Goal: Find specific page/section: Find specific page/section

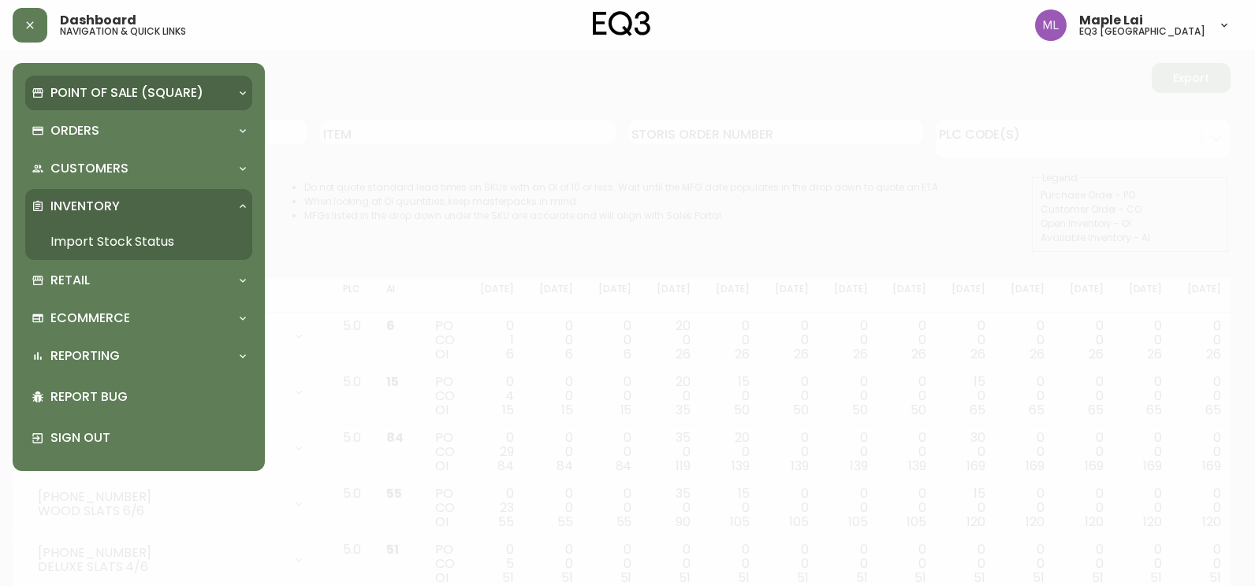
click at [115, 103] on div "Point of Sale (Square)" at bounding box center [138, 93] width 227 height 35
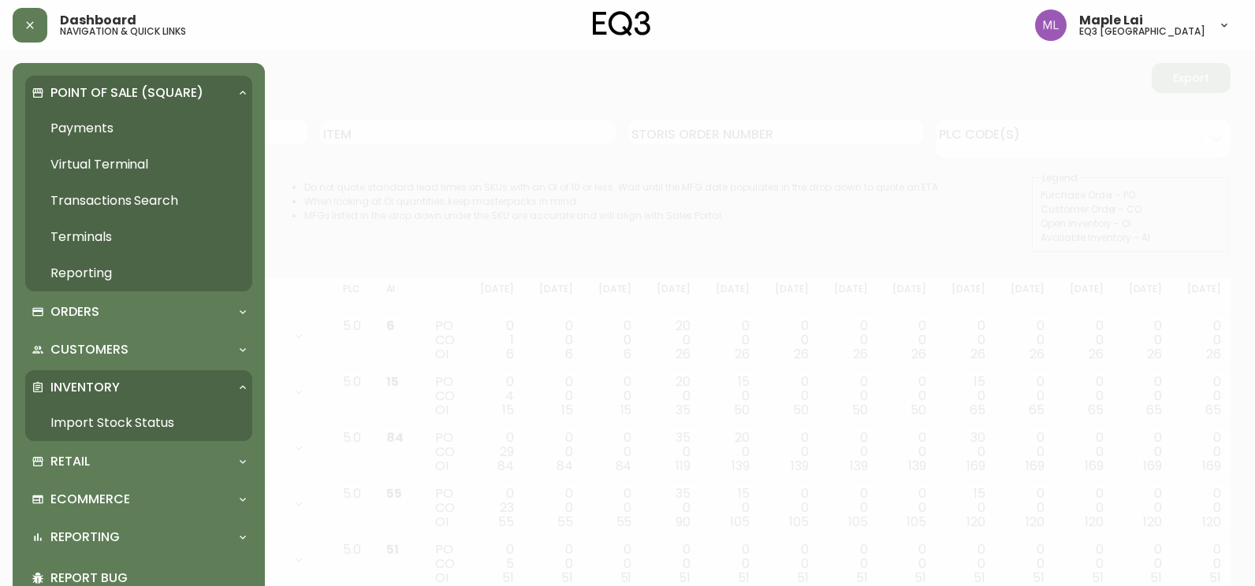
click at [115, 103] on div "Point of Sale (Square)" at bounding box center [138, 93] width 227 height 35
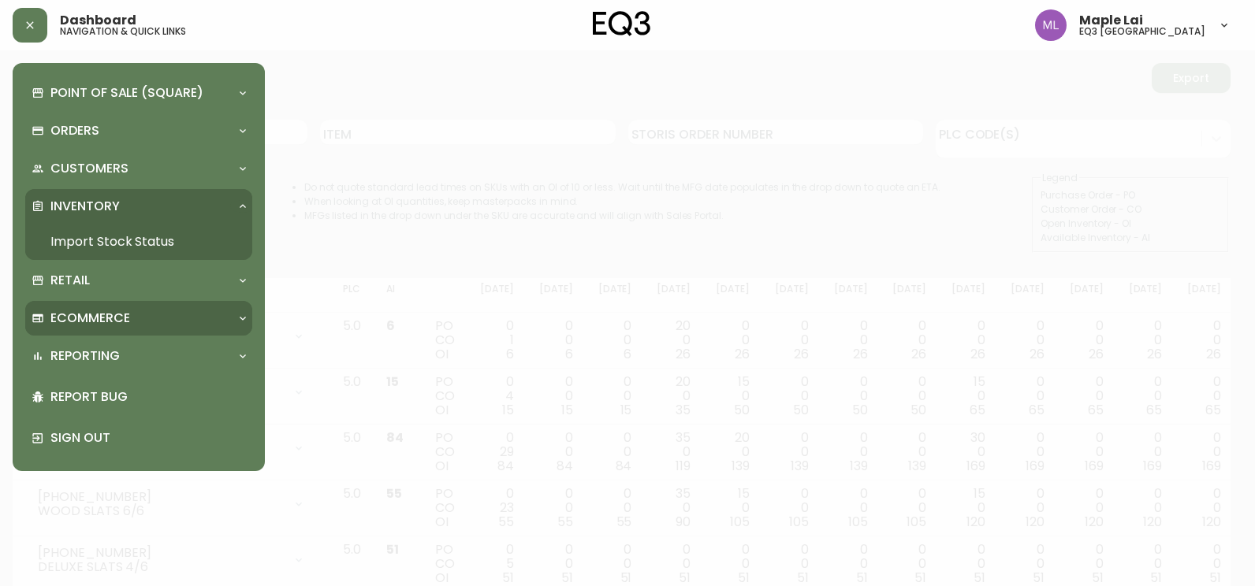
click at [124, 325] on p "Ecommerce" at bounding box center [90, 318] width 80 height 17
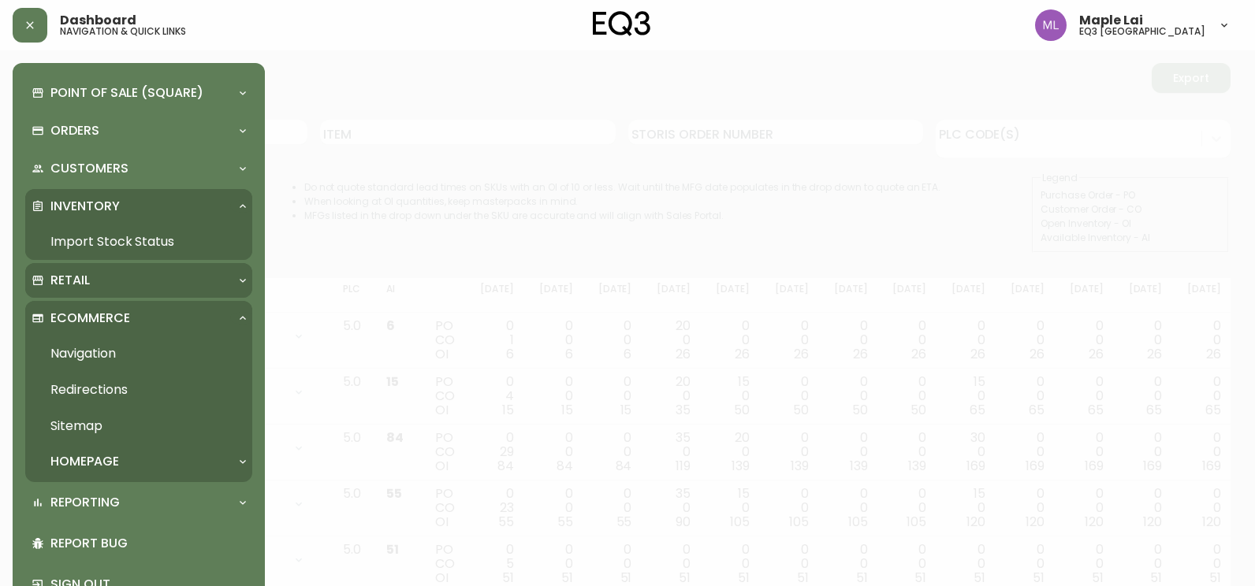
click at [131, 285] on div "Retail" at bounding box center [131, 280] width 199 height 17
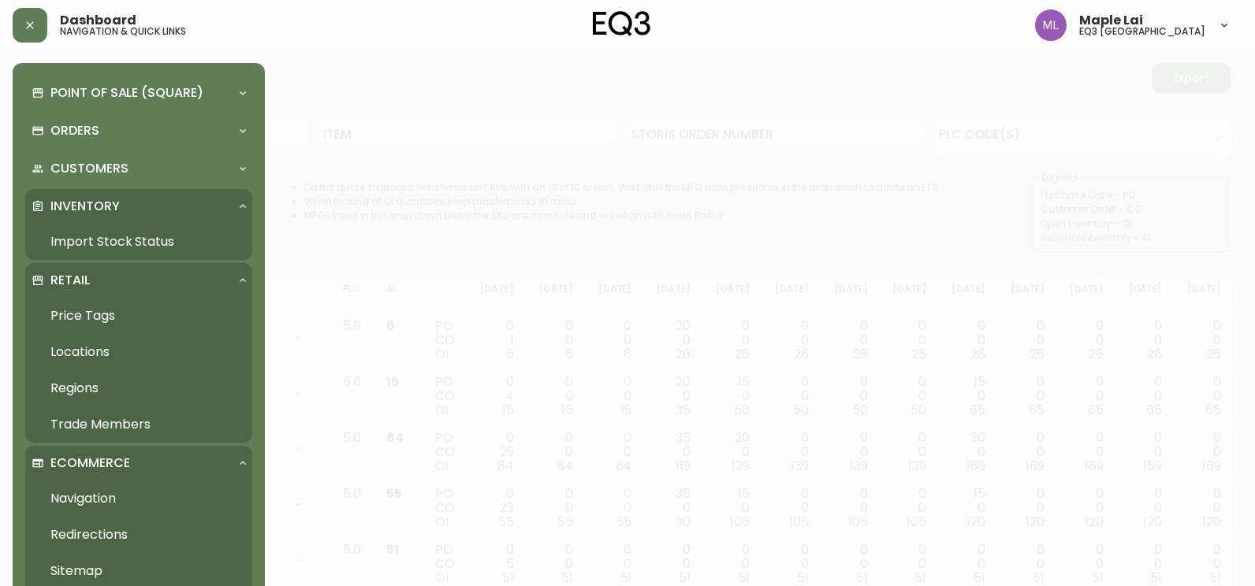
click at [113, 418] on link "Trade Members" at bounding box center [138, 425] width 227 height 36
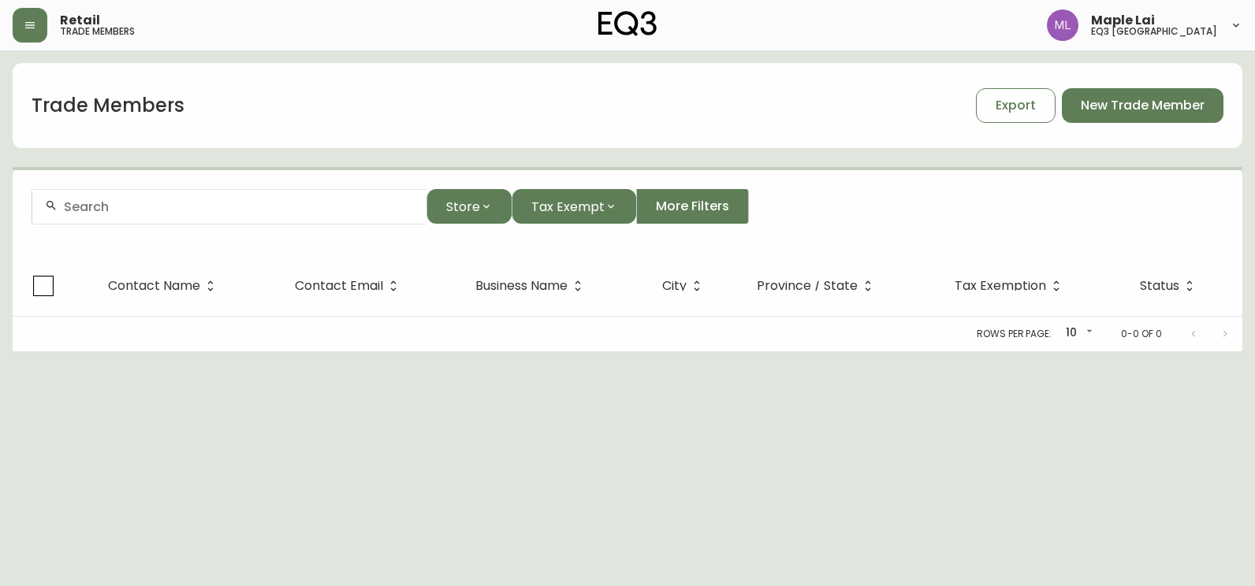
click at [157, 203] on input "text" at bounding box center [239, 206] width 350 height 15
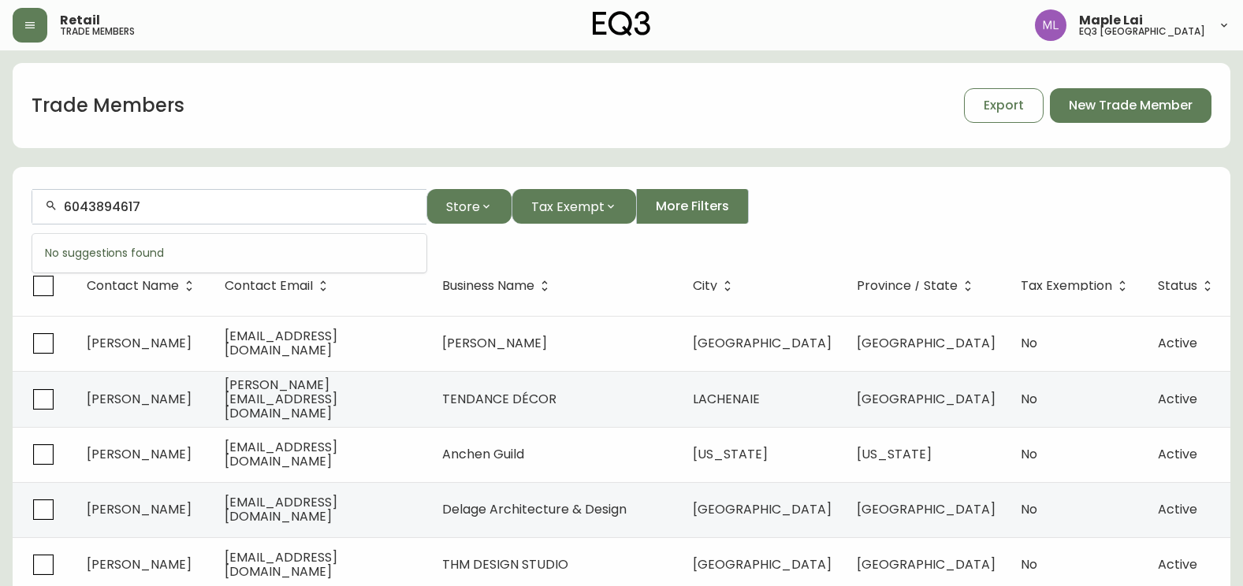
drag, startPoint x: 148, startPoint y: 217, endPoint x: 0, endPoint y: 188, distance: 151.0
click at [0, 192] on html "Retail trade members Maple Lai eq3 [GEOGRAPHIC_DATA] Trade Members Export New T…" at bounding box center [621, 452] width 1243 height 905
type input "6"
drag, startPoint x: 23, startPoint y: 20, endPoint x: 47, endPoint y: 46, distance: 35.1
click at [24, 20] on button "button" at bounding box center [30, 25] width 35 height 35
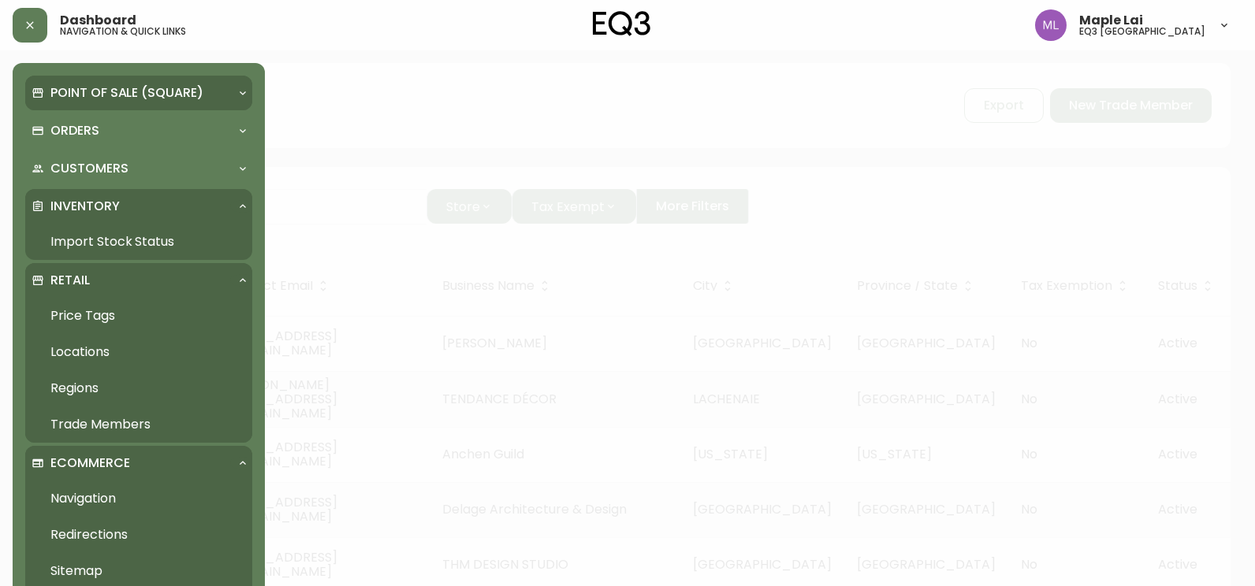
click at [76, 94] on p "Point of Sale (Square)" at bounding box center [126, 92] width 153 height 17
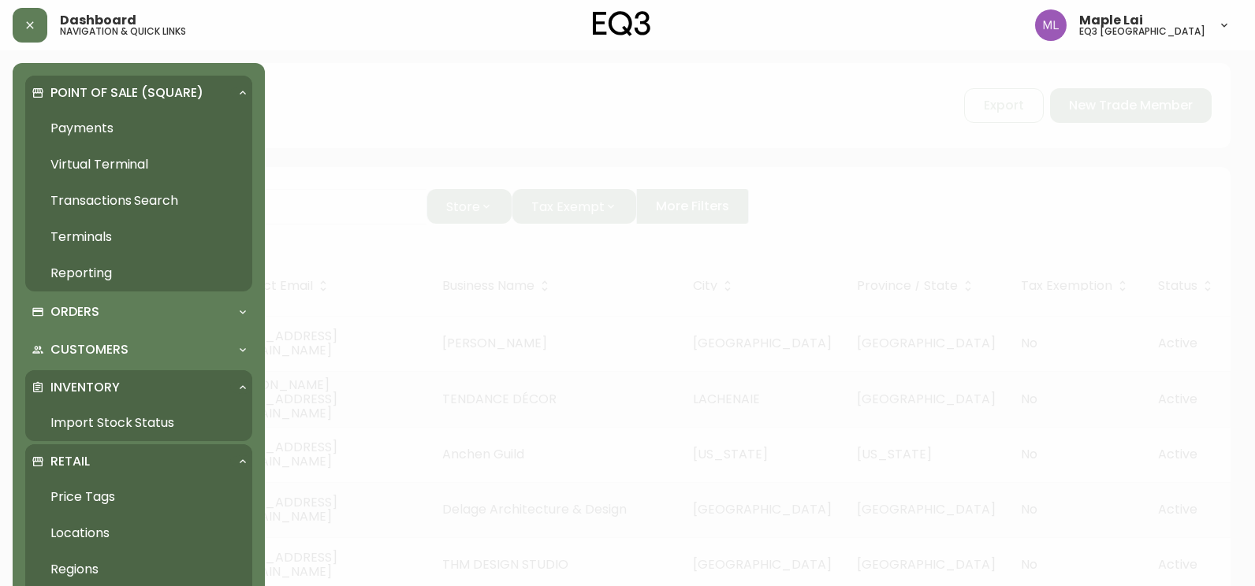
click at [83, 129] on link "Payments" at bounding box center [138, 128] width 227 height 36
